Goal: Check status: Check status

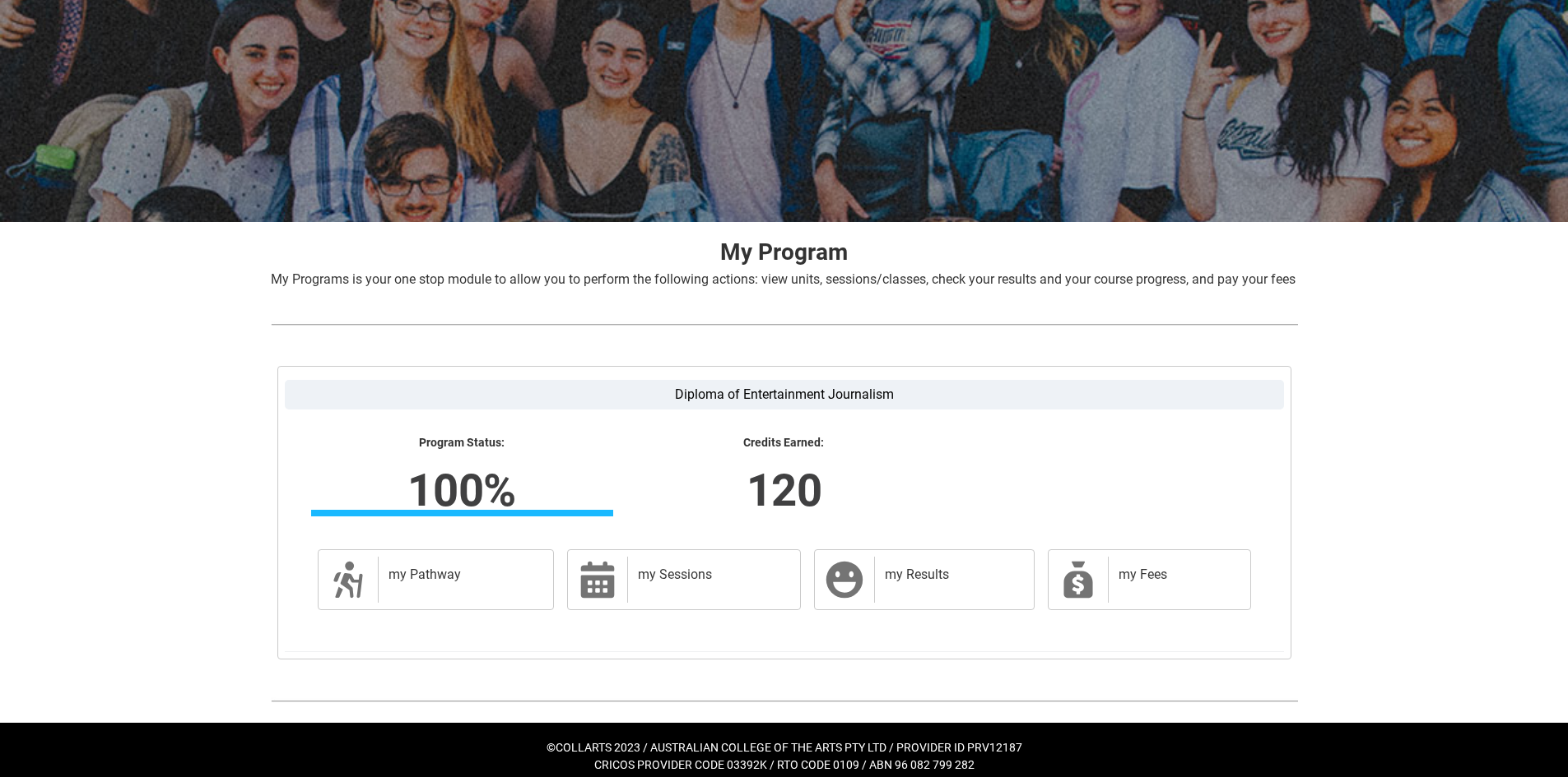
scroll to position [139, 0]
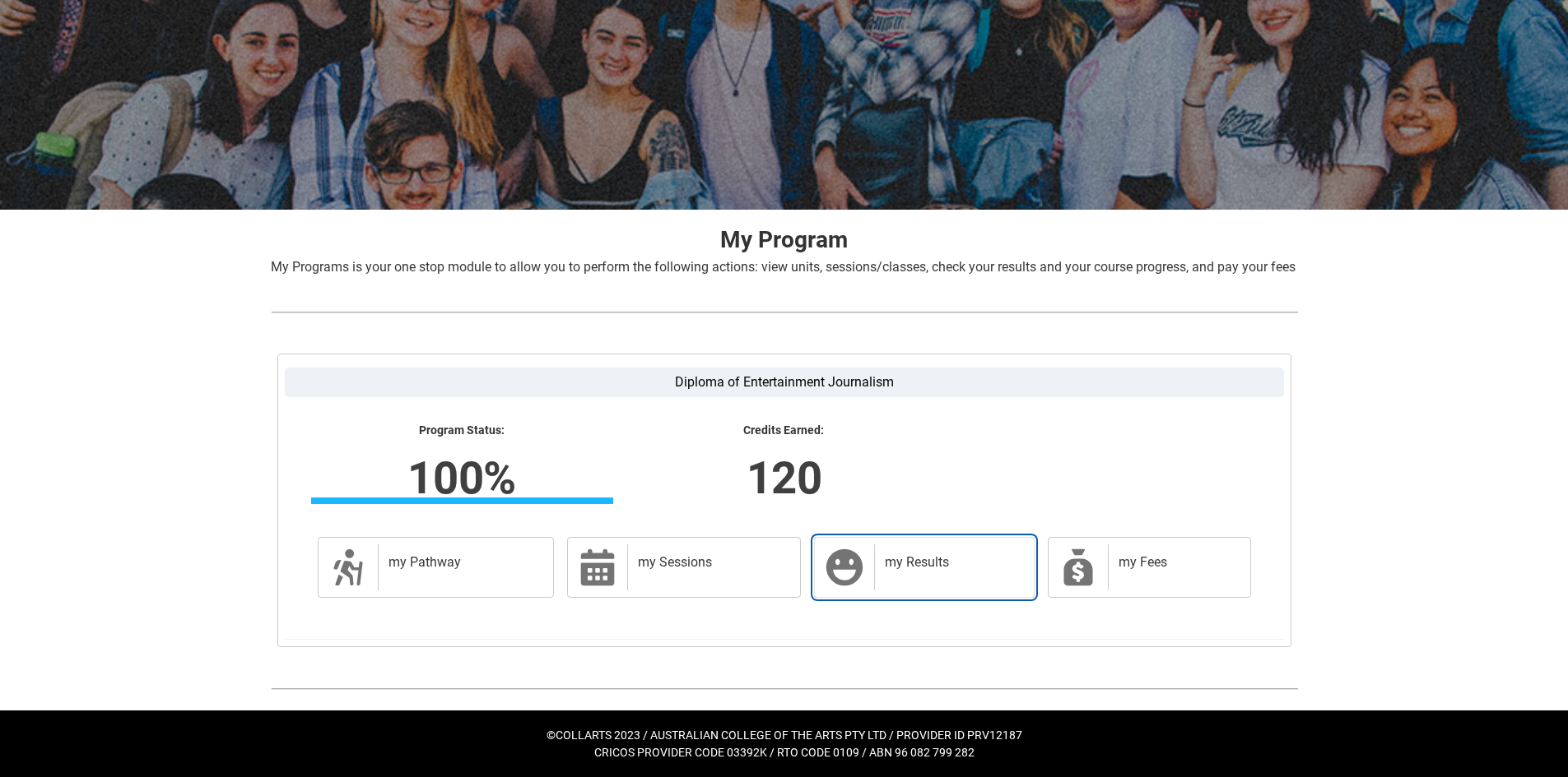
drag, startPoint x: 896, startPoint y: 553, endPoint x: 1115, endPoint y: 325, distance: 316.1
click at [896, 553] on div "my Results" at bounding box center [950, 567] width 152 height 46
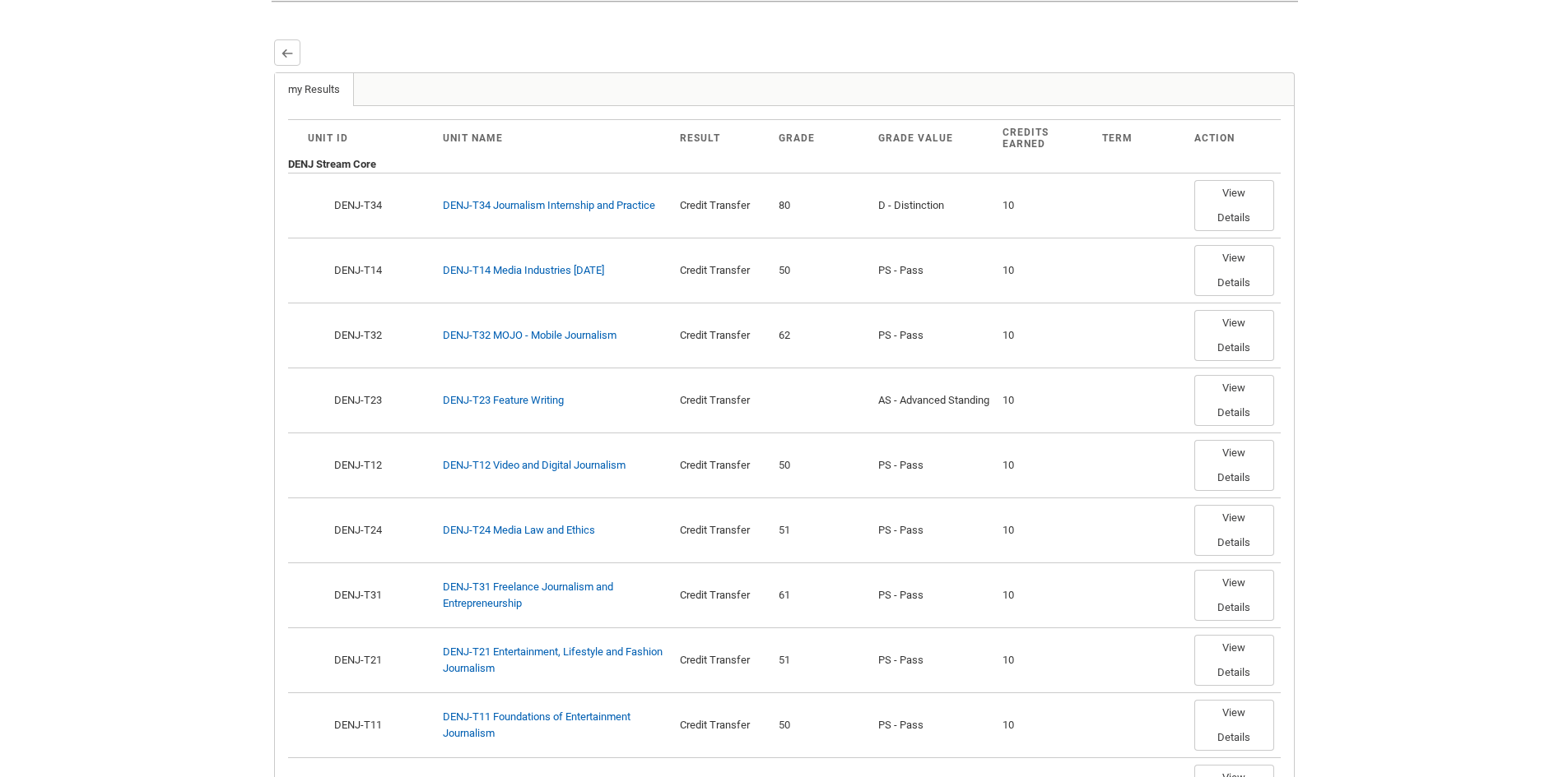
scroll to position [329, 0]
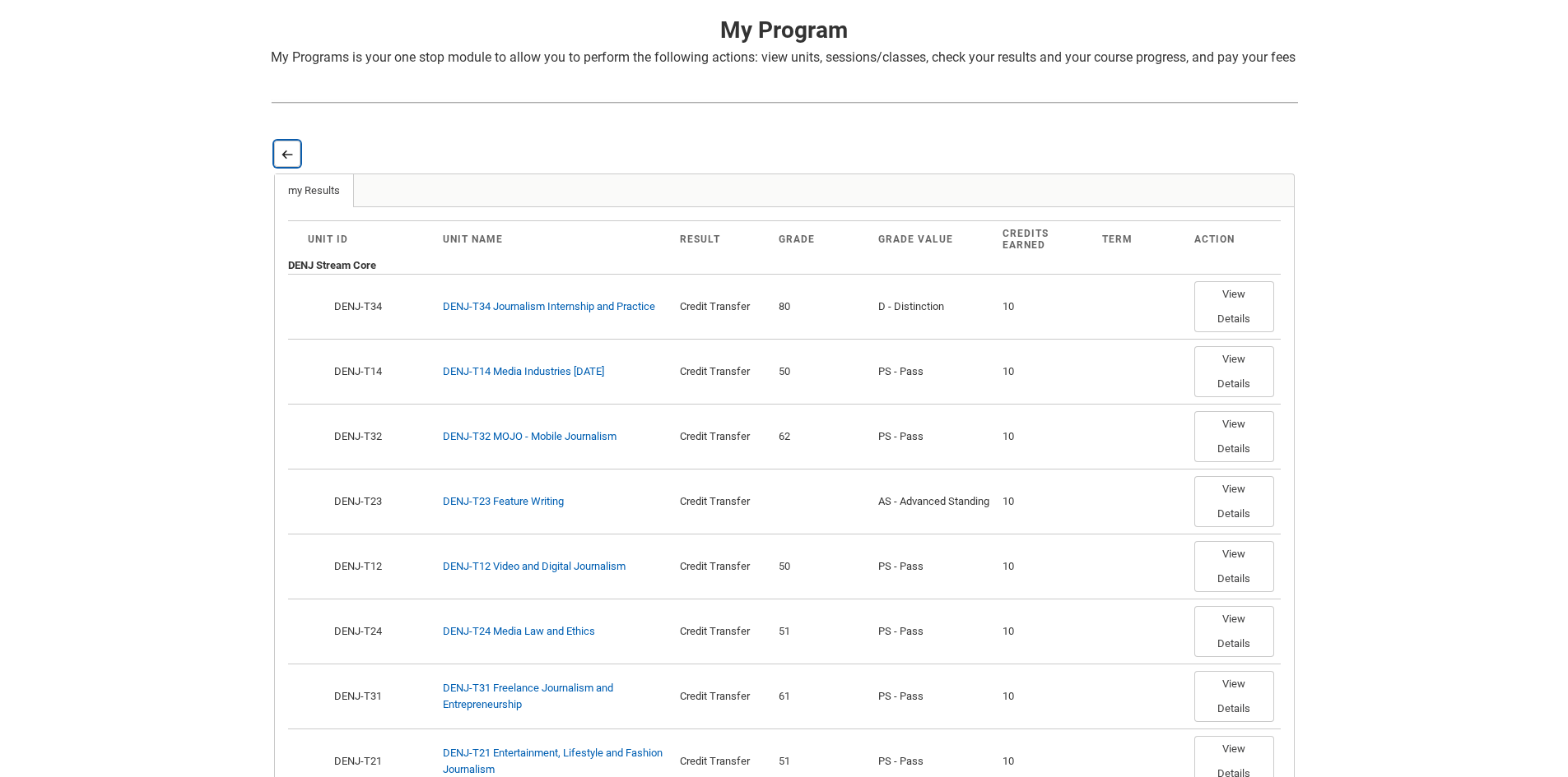
click at [280, 167] on button "Back" at bounding box center [287, 153] width 26 height 26
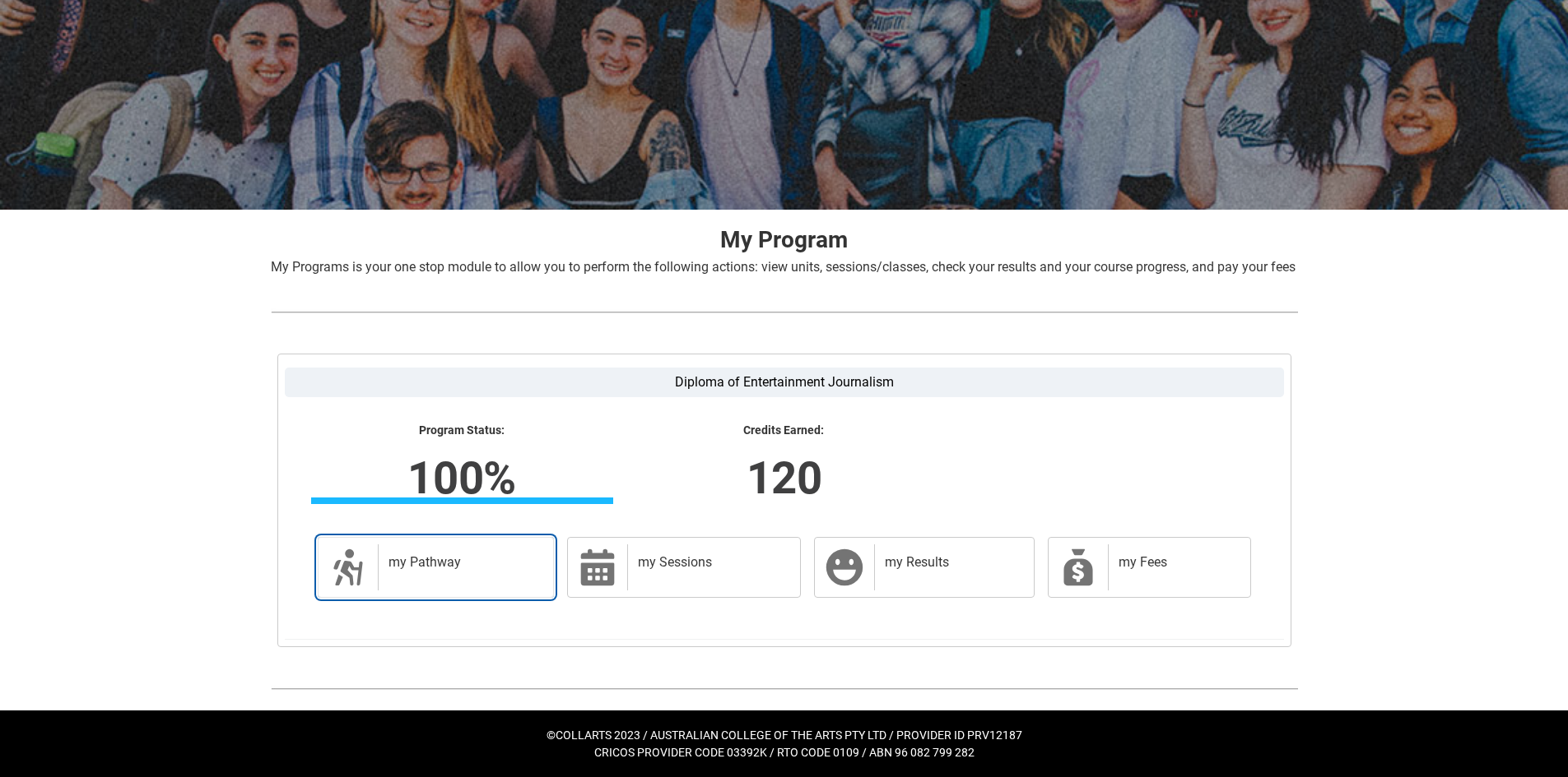
click at [444, 563] on h2 "my Pathway" at bounding box center [463, 563] width 149 height 16
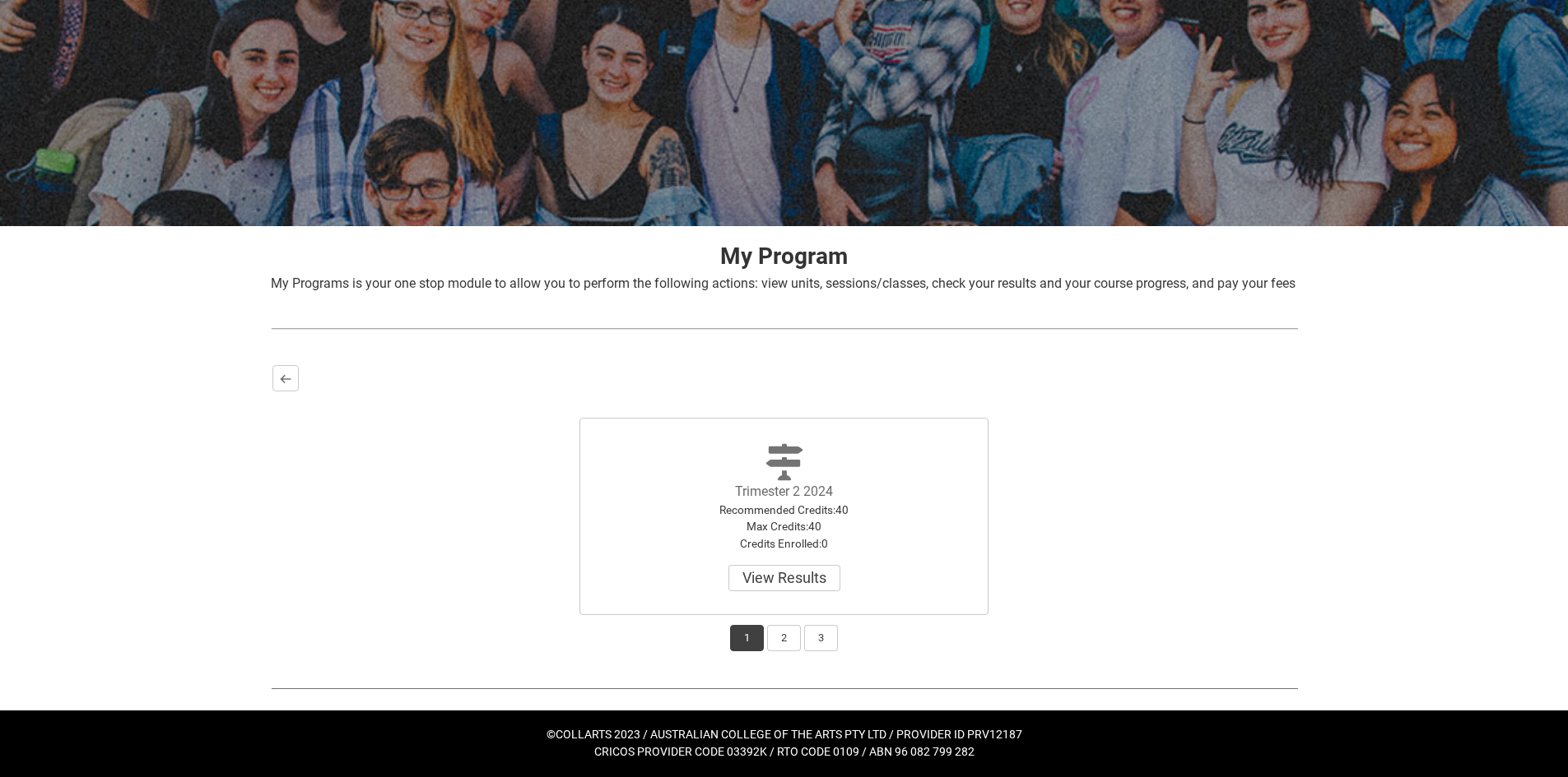
scroll to position [123, 0]
click at [779, 635] on button "2" at bounding box center [784, 638] width 34 height 26
click at [817, 635] on button "3" at bounding box center [821, 638] width 34 height 26
click at [783, 646] on button "2" at bounding box center [784, 638] width 34 height 26
click at [723, 635] on div "1 2 3" at bounding box center [784, 634] width 1024 height 36
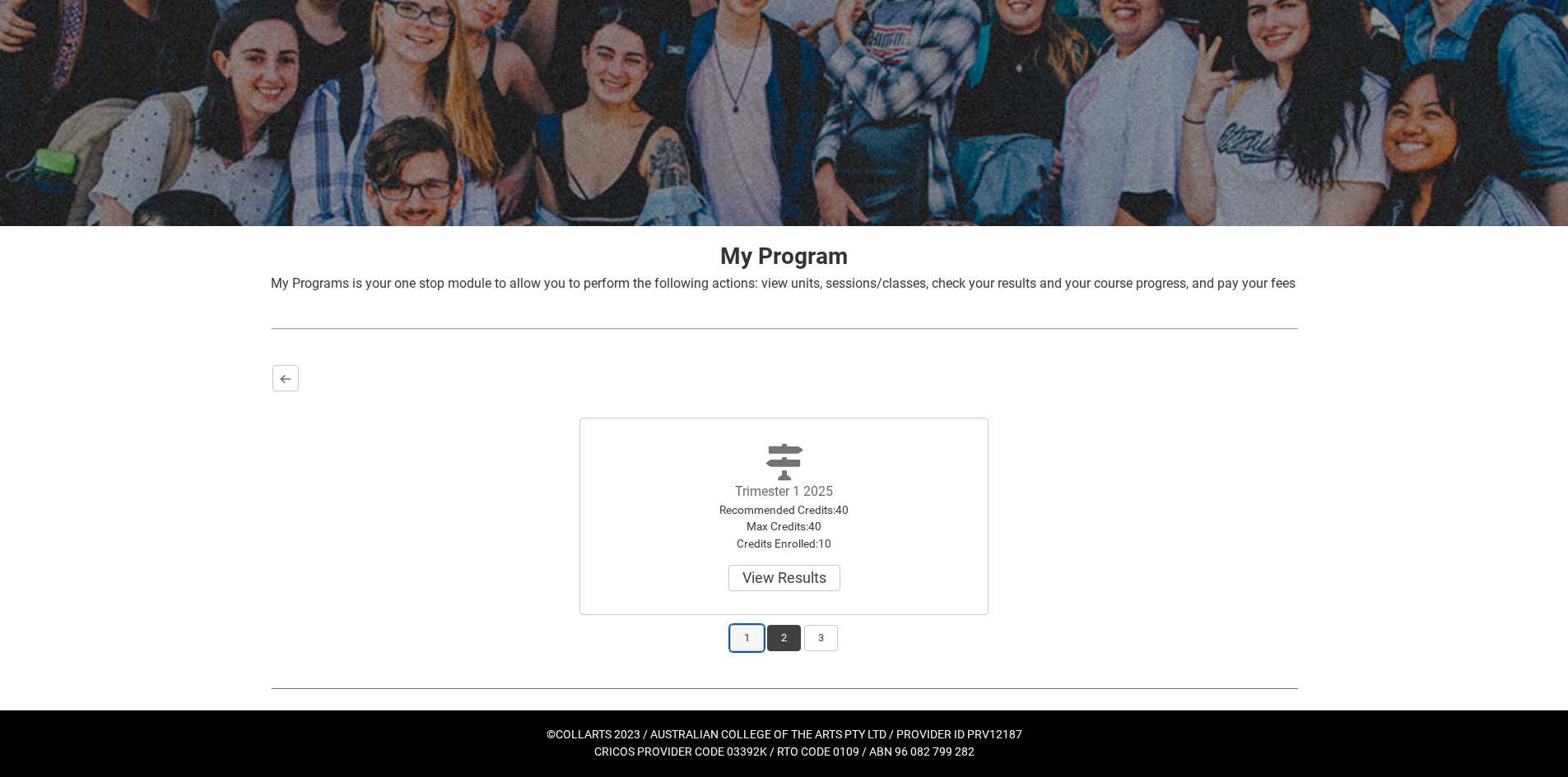
click at [738, 635] on button "1" at bounding box center [747, 638] width 34 height 26
click at [800, 584] on button "View Results" at bounding box center [784, 578] width 112 height 26
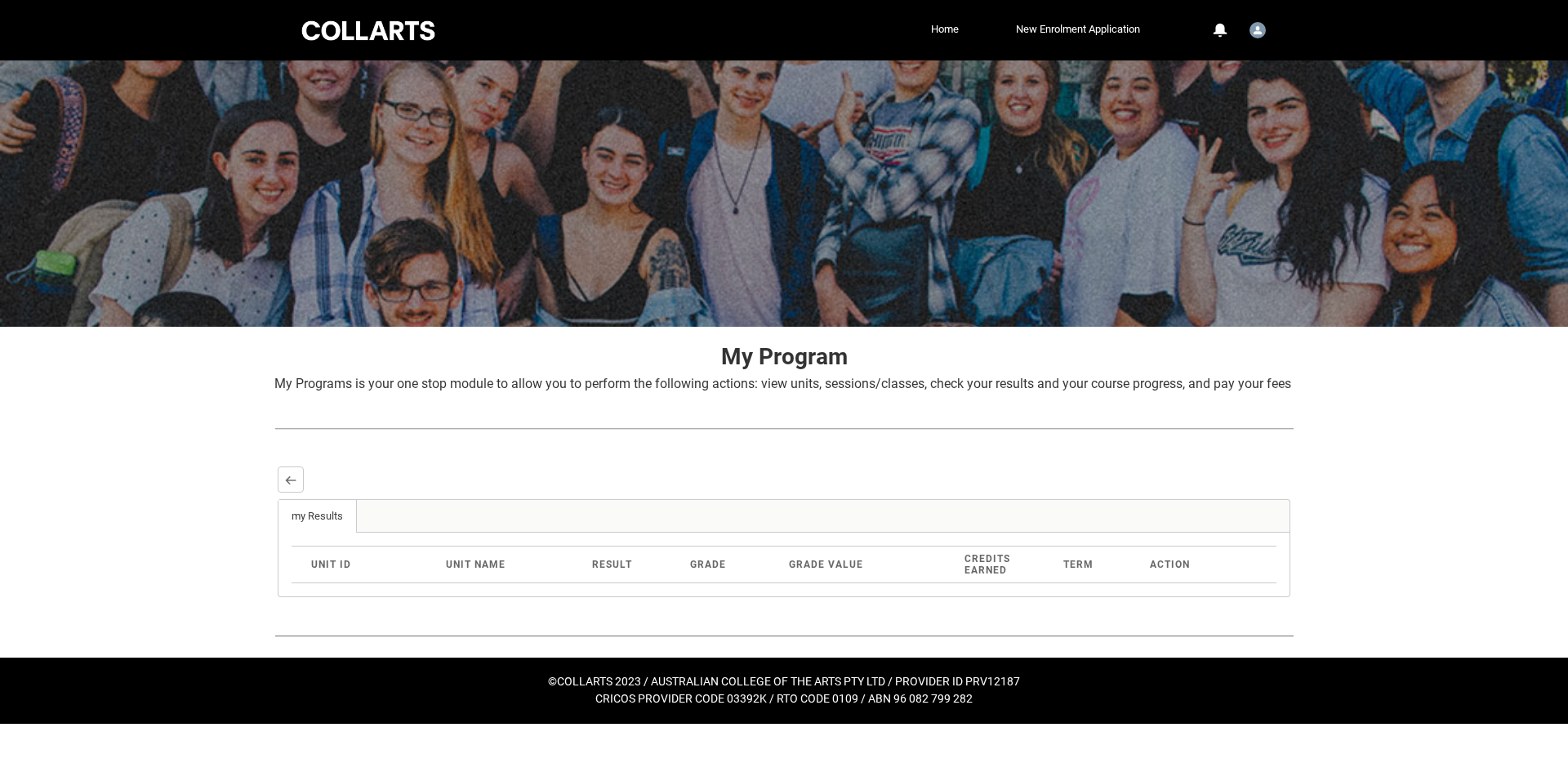
click at [276, 503] on div "Back my Results More Tabs Unit ID Unit Name Result Grade Grade Value Credits Ea…" at bounding box center [784, 532] width 1016 height 134
click at [286, 486] on lightning-primitive-icon "button" at bounding box center [290, 480] width 12 height 12
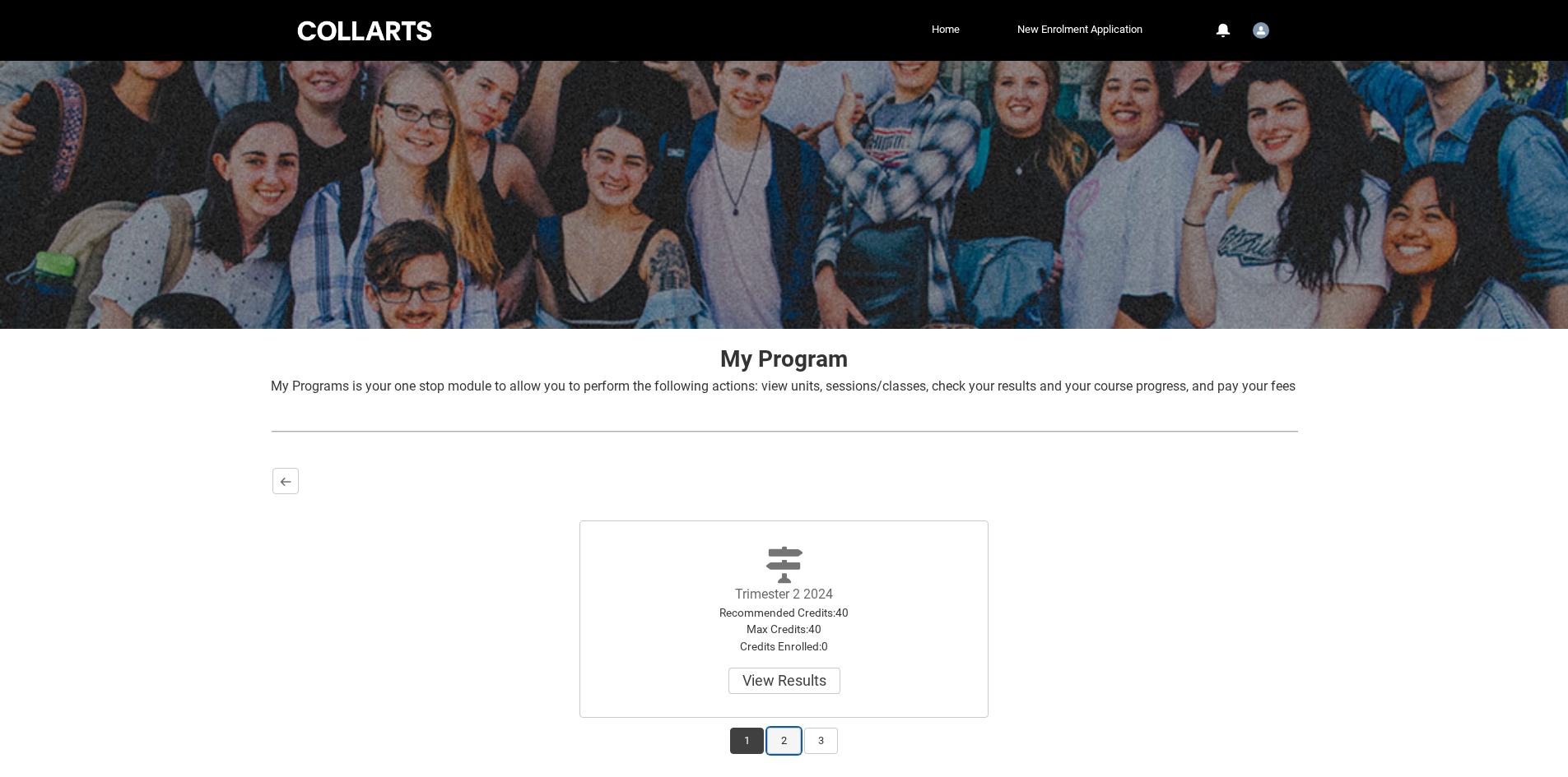
click at [787, 749] on button "2" at bounding box center [784, 740] width 34 height 26
click at [793, 688] on button "View Results" at bounding box center [784, 680] width 112 height 26
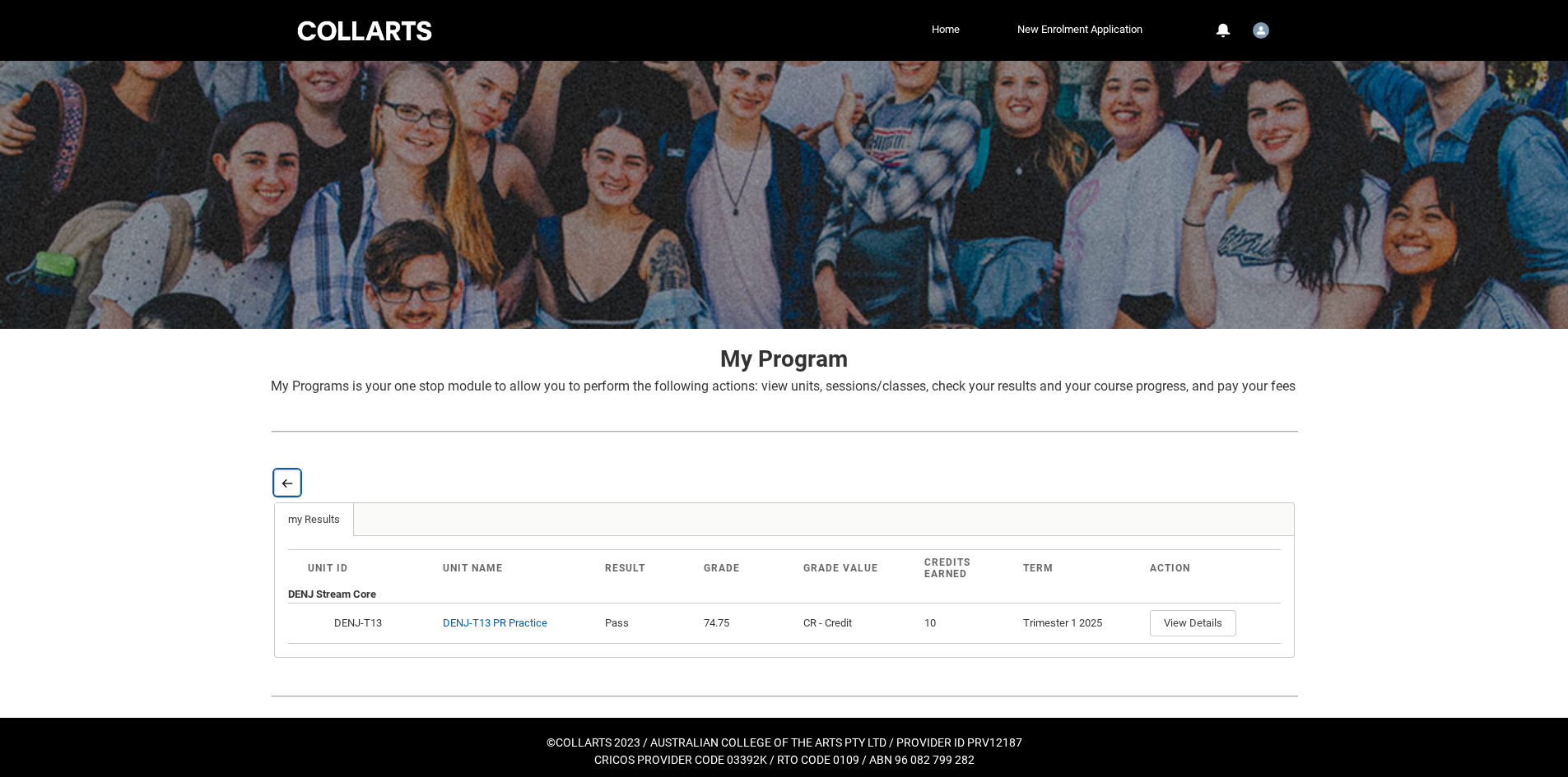
click at [294, 493] on button "Back" at bounding box center [287, 482] width 26 height 26
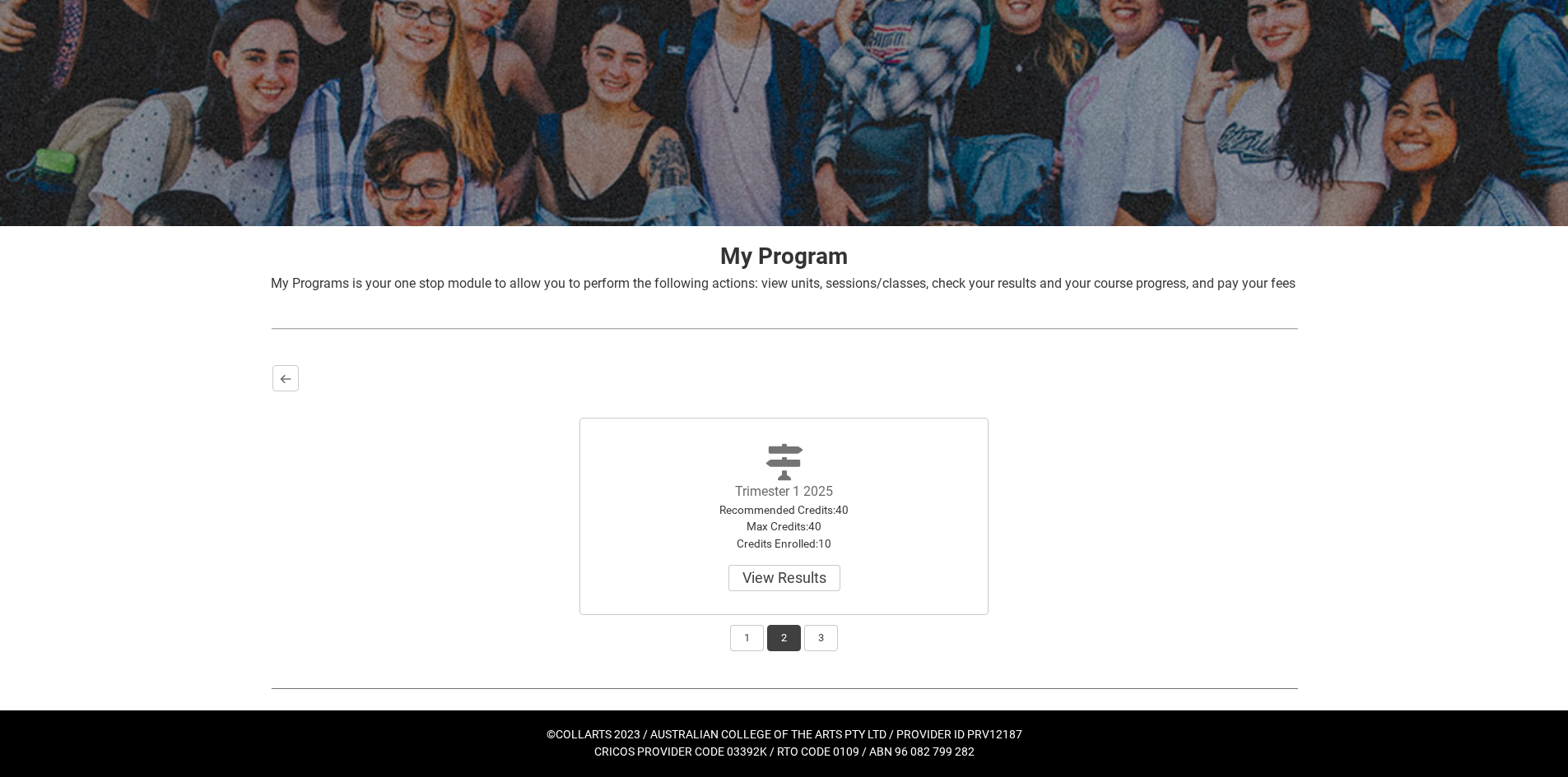
scroll to position [123, 0]
click at [814, 640] on button "3" at bounding box center [821, 638] width 34 height 26
click at [784, 573] on button "View Results" at bounding box center [784, 578] width 112 height 26
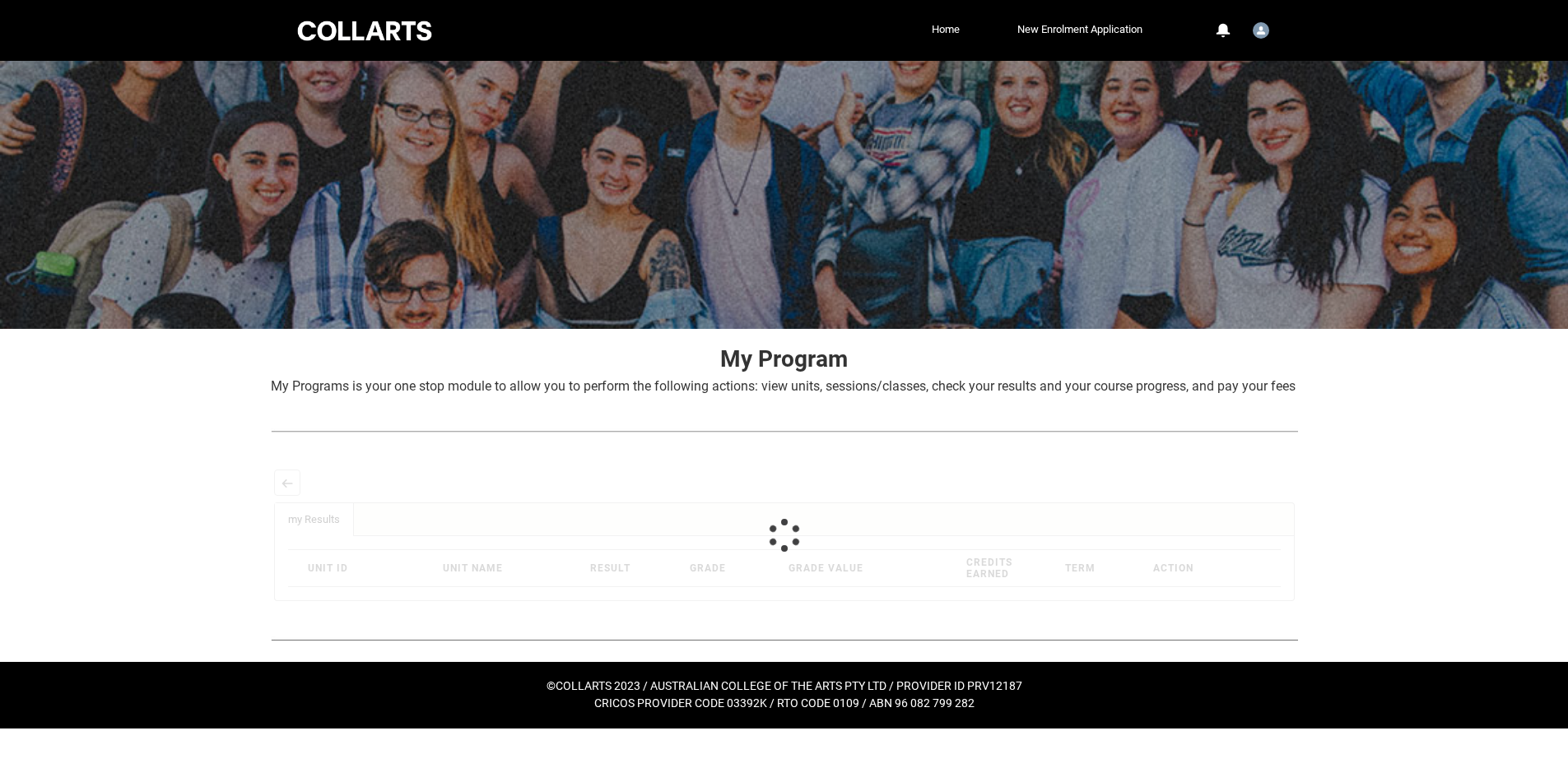
scroll to position [0, 0]
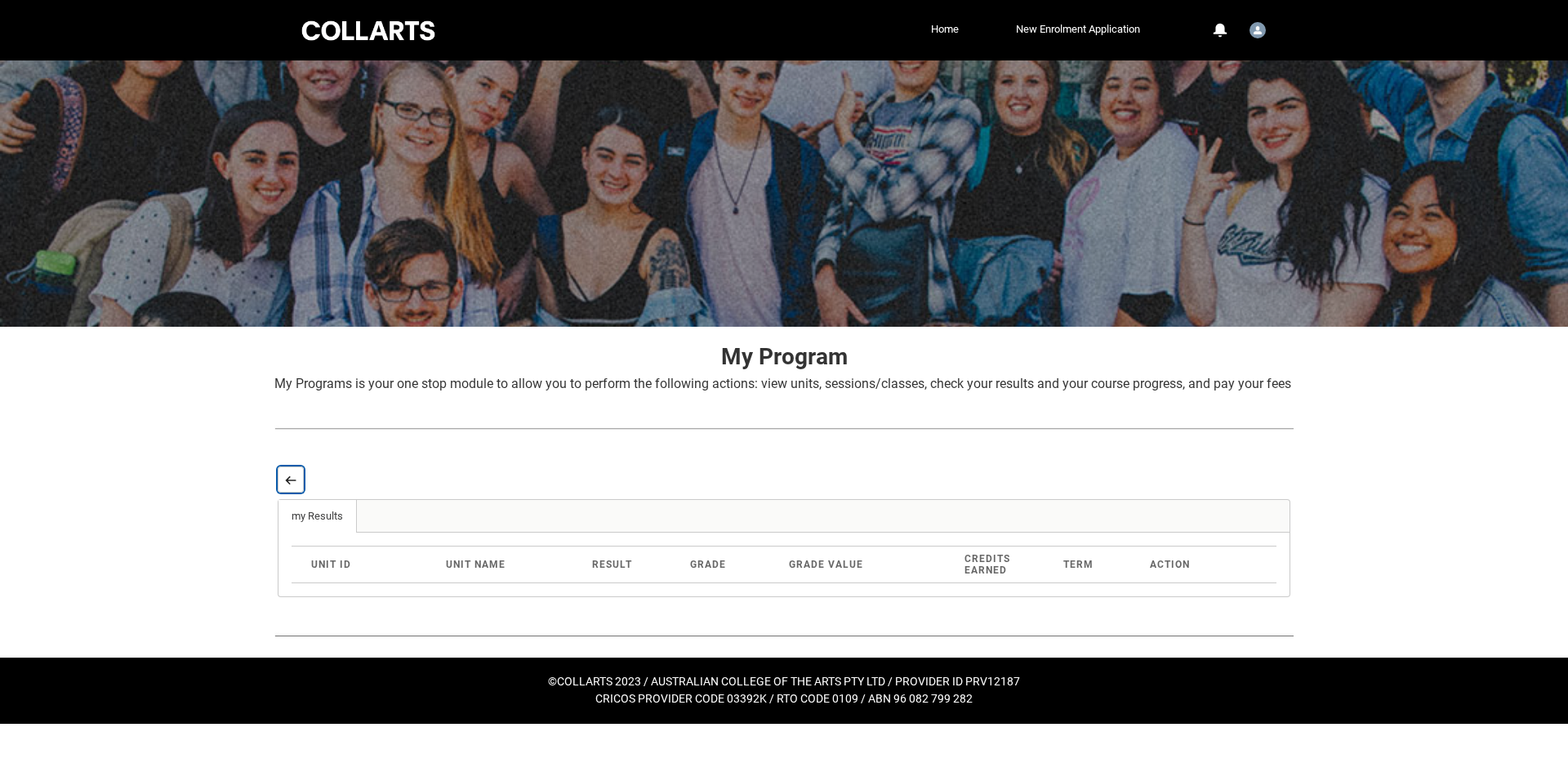
click at [297, 486] on button "Back" at bounding box center [290, 479] width 26 height 26
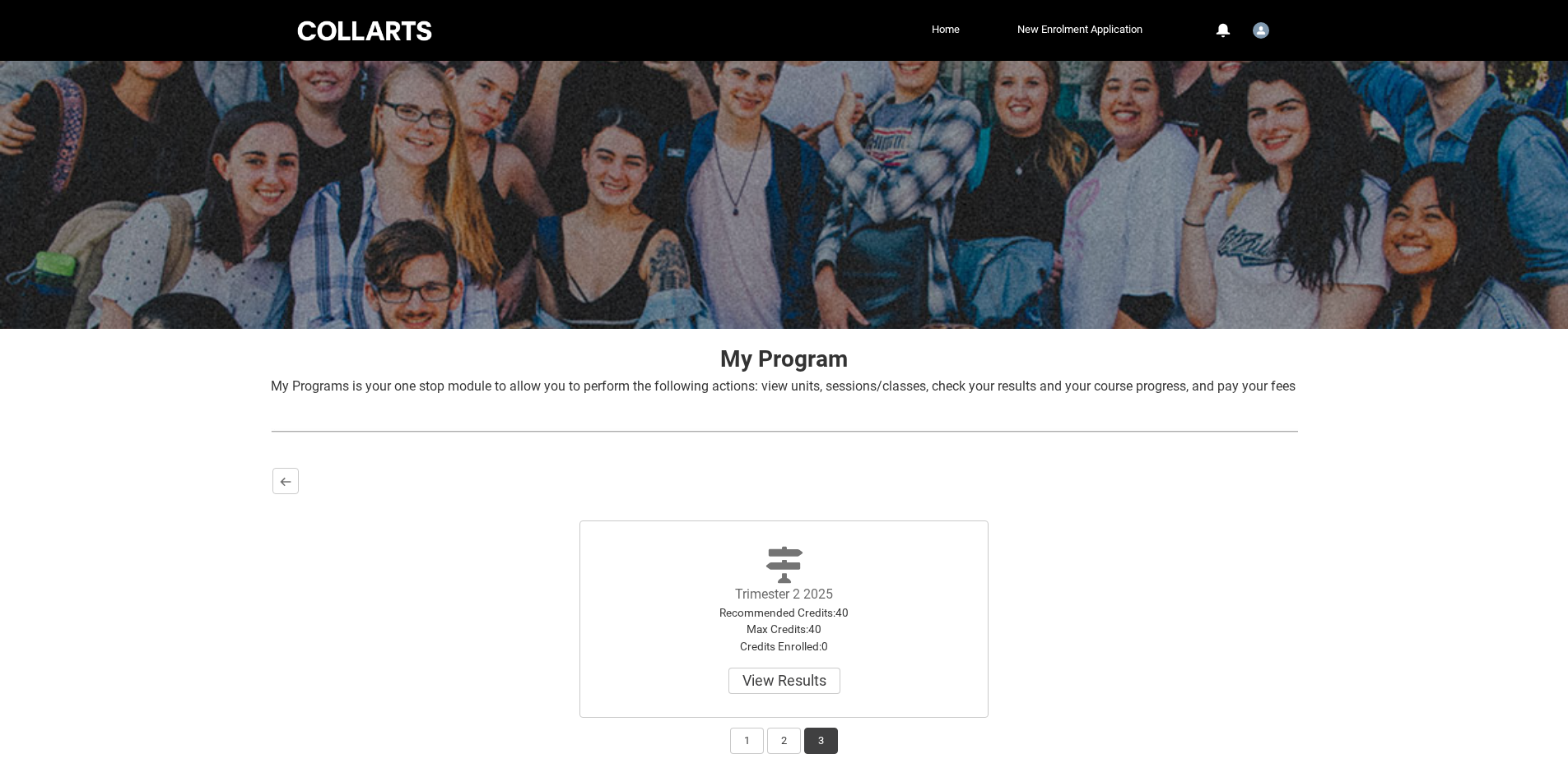
click at [345, 36] on div at bounding box center [365, 30] width 140 height 25
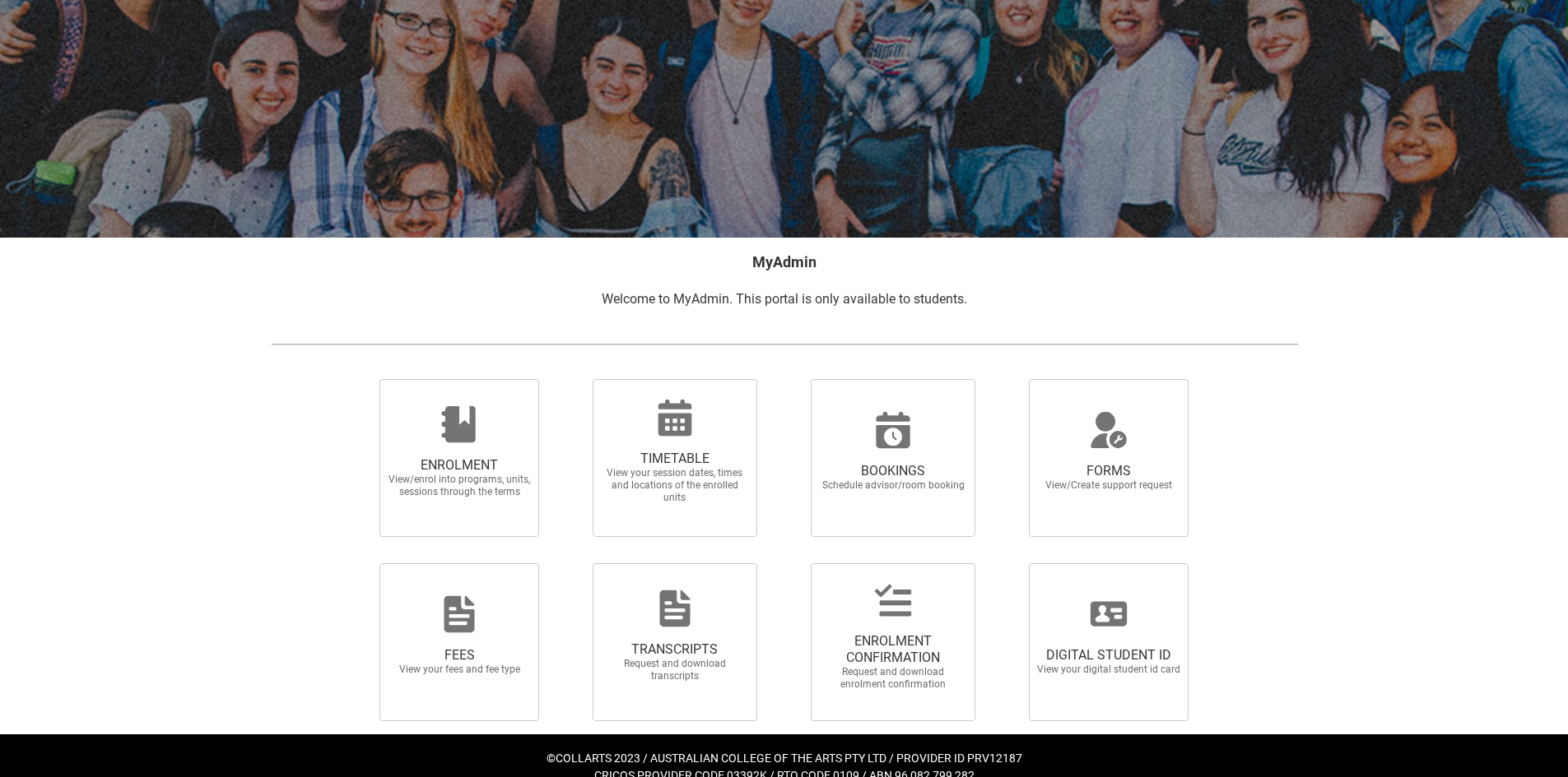
scroll to position [116, 0]
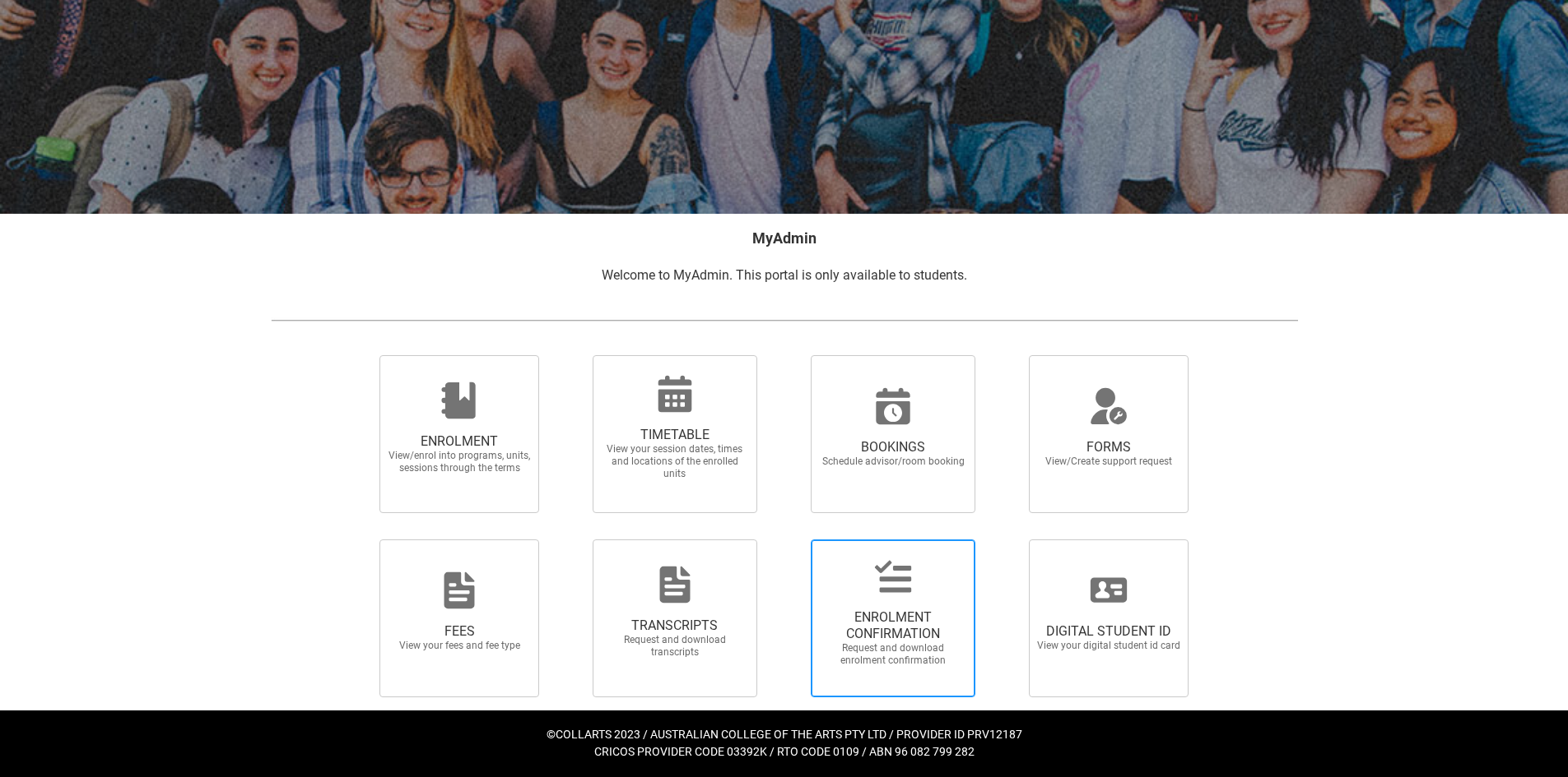
click at [967, 585] on div at bounding box center [893, 576] width 158 height 39
click at [790, 540] on input "ENROLMENT CONFIRMATION Request and download enrolment confirmation" at bounding box center [789, 539] width 1 height 1
radio input "true"
